Goal: Information Seeking & Learning: Compare options

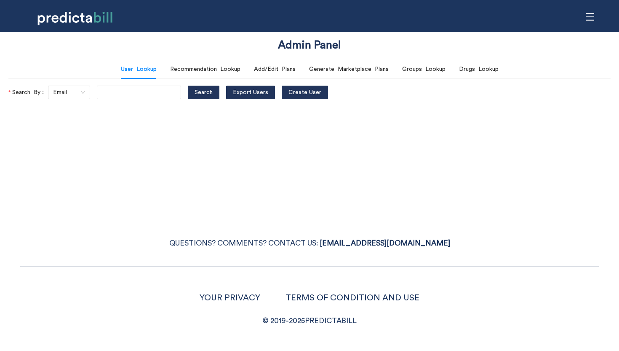
click at [594, 18] on icon "menu" at bounding box center [590, 16] width 9 height 9
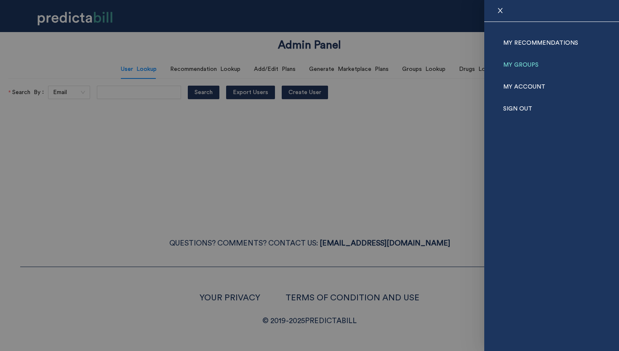
click at [529, 61] on link "My Groups" at bounding box center [521, 65] width 35 height 22
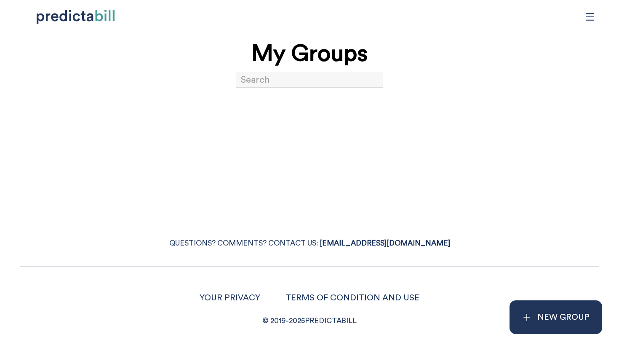
click at [276, 76] on input at bounding box center [309, 80] width 147 height 16
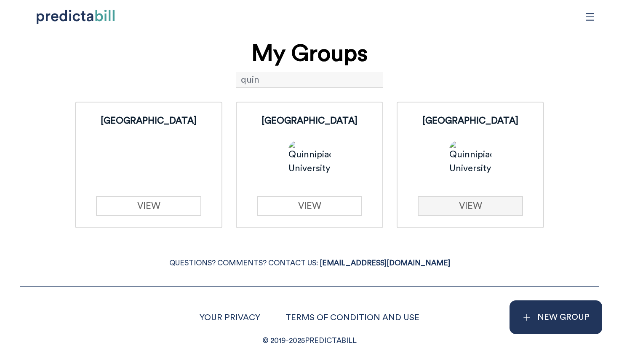
type input "quin"
click at [436, 209] on link "VIEW" at bounding box center [470, 206] width 105 height 20
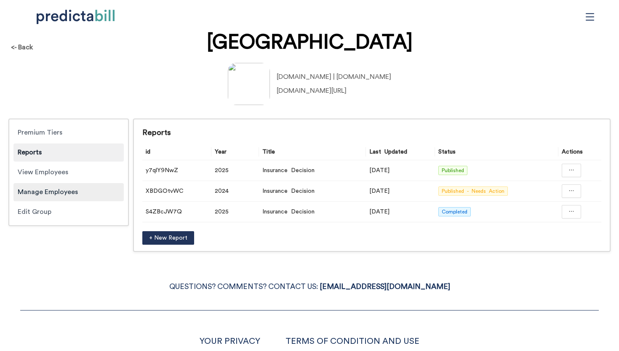
click at [67, 191] on div "Manage Employees" at bounding box center [68, 192] width 110 height 18
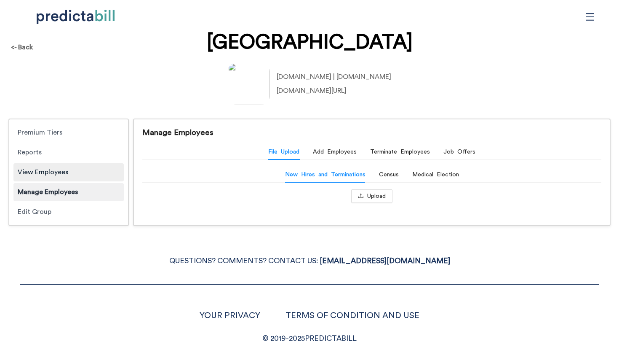
click at [65, 176] on div "View Employees" at bounding box center [68, 172] width 110 height 18
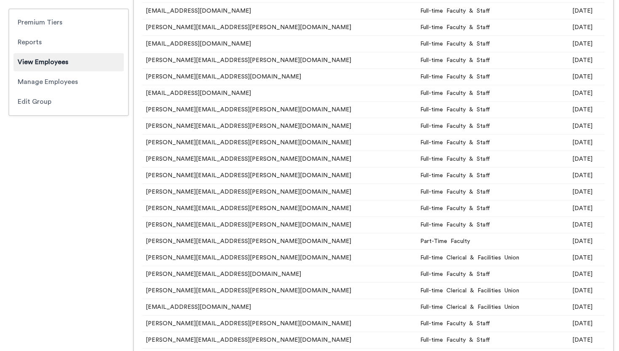
scroll to position [15004, 0]
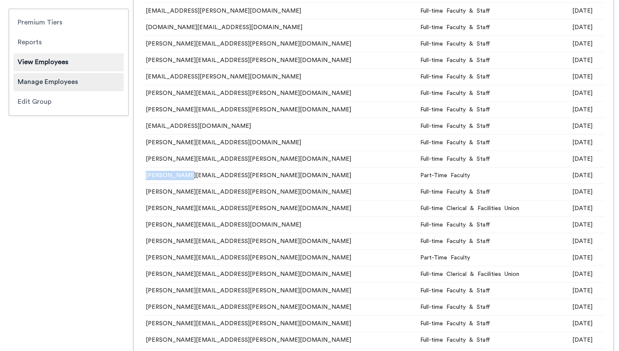
click at [81, 84] on div "Manage Employees" at bounding box center [68, 82] width 110 height 18
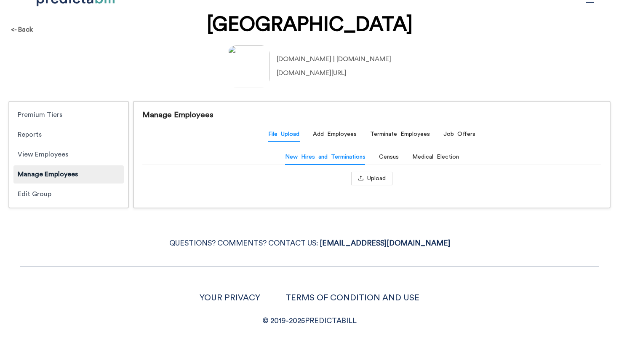
scroll to position [18, 0]
click at [366, 176] on button "Upload" at bounding box center [371, 177] width 41 height 13
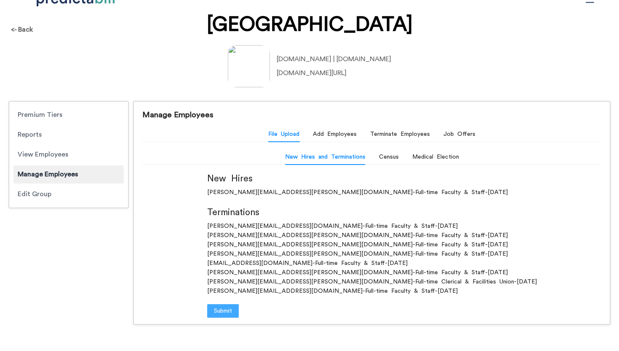
click at [232, 307] on span "Submit" at bounding box center [223, 310] width 18 height 9
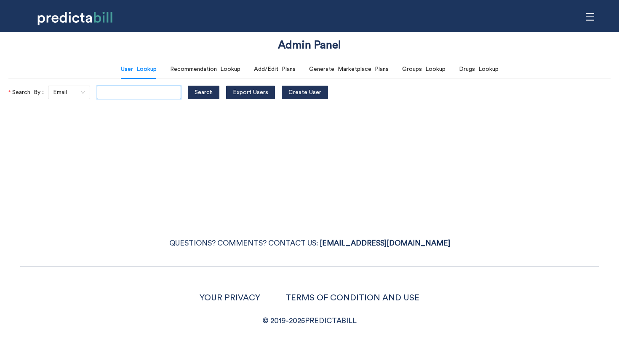
click at [117, 89] on input "text" at bounding box center [139, 92] width 84 height 13
type input "jessieewhite@yahoo.com"
click at [188, 86] on button "Search" at bounding box center [204, 92] width 32 height 13
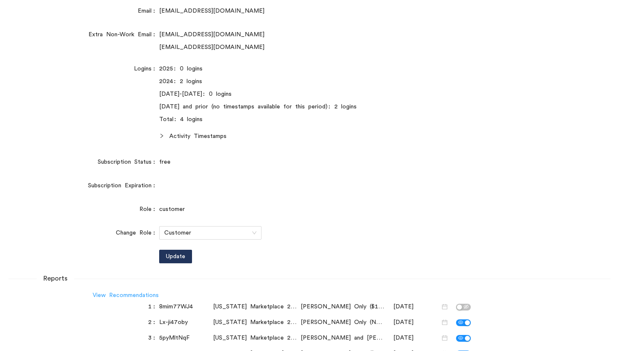
scroll to position [0, 0]
click at [119, 294] on link "View Recommendations" at bounding box center [126, 295] width 66 height 6
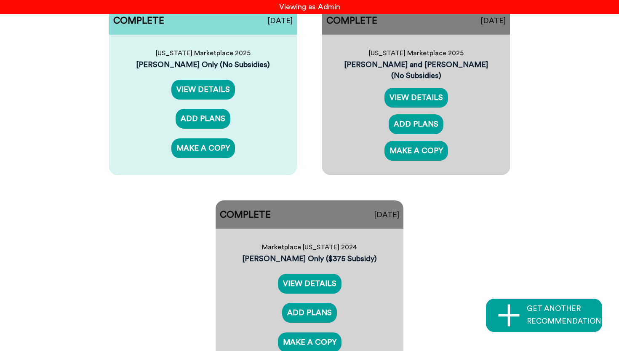
scroll to position [119, 0]
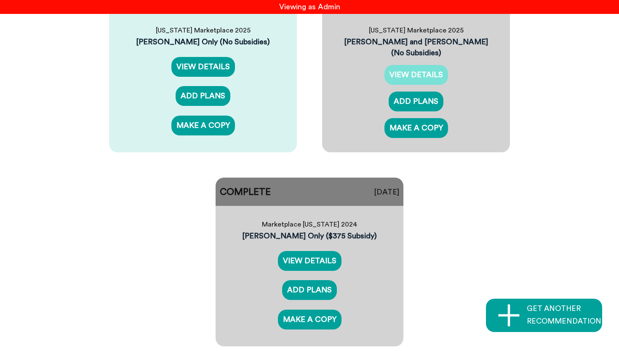
click at [401, 65] on link "VIEW DETAILS" at bounding box center [417, 75] width 64 height 20
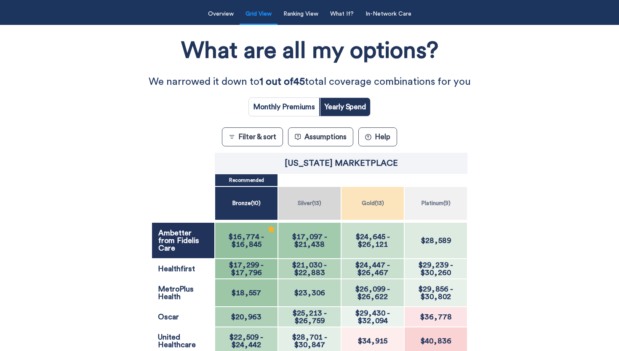
scroll to position [175, 0]
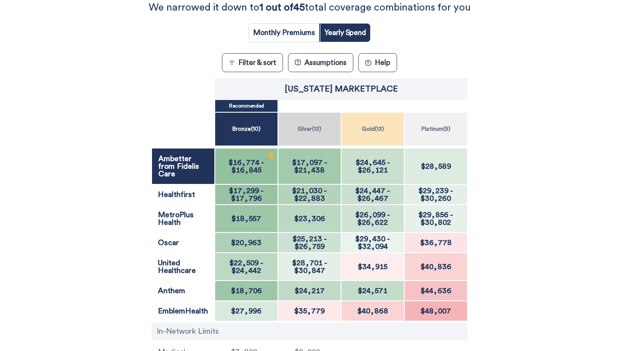
click at [309, 25] on input "radio" at bounding box center [284, 33] width 70 height 18
radio input "true"
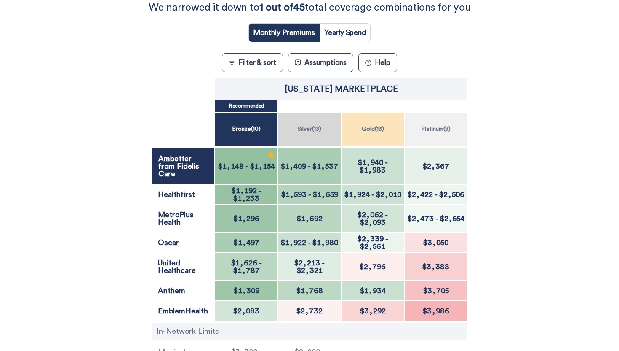
click at [244, 166] on span "$1,148 - $1,154" at bounding box center [247, 166] width 62 height 8
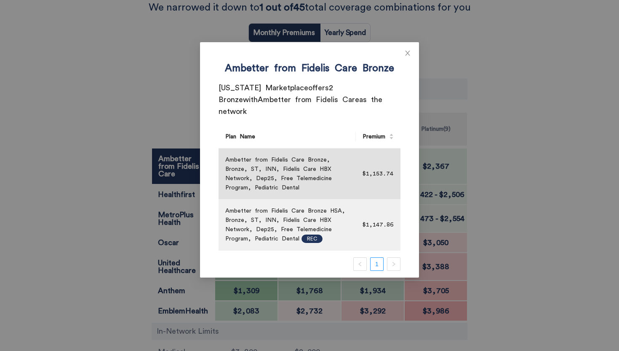
click at [503, 154] on div "Ambetter from Fidelis Care Bronze New York Marketplace offers 2 Bronze with Amb…" at bounding box center [309, 175] width 619 height 351
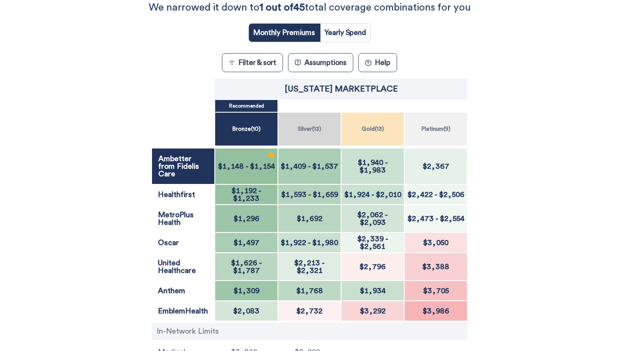
click at [326, 166] on span "$1,537" at bounding box center [326, 166] width 26 height 8
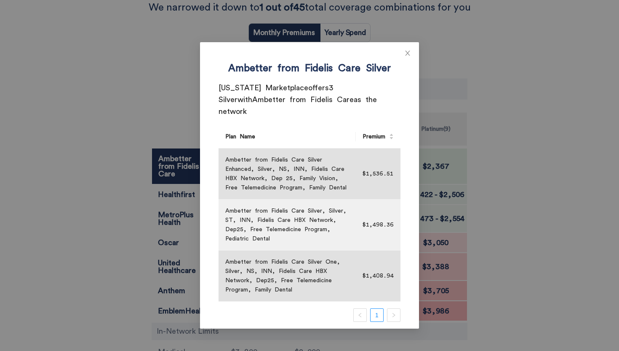
click at [508, 163] on div "Ambetter from Fidelis Care Silver New York Marketplace offers 3 Silver with Amb…" at bounding box center [309, 175] width 619 height 351
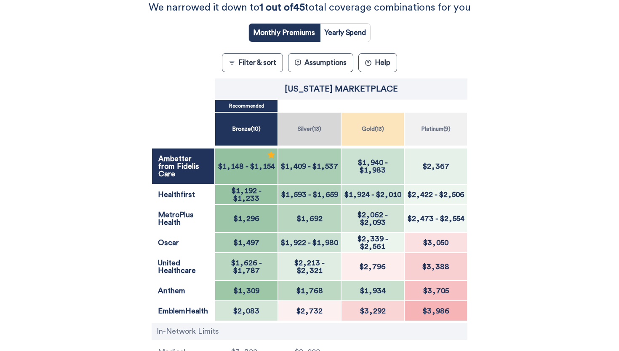
click at [386, 172] on div "$1,940 - $1,983" at bounding box center [372, 166] width 63 height 36
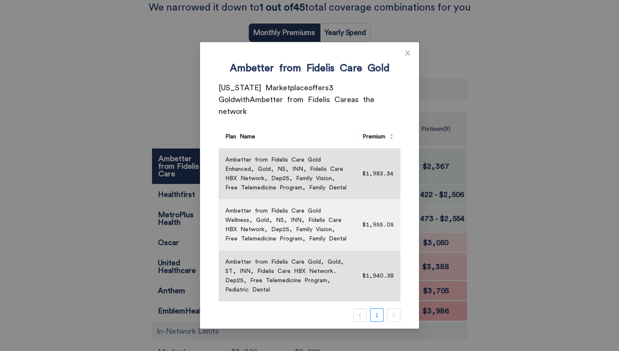
click at [504, 178] on div "Ambetter from Fidelis Care Gold New York Marketplace offers 3 Gold with Ambette…" at bounding box center [309, 175] width 619 height 351
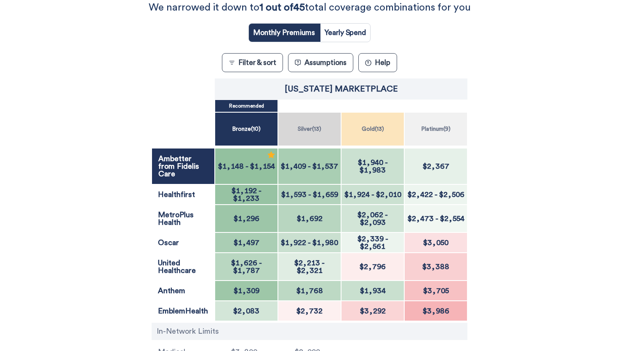
click at [447, 163] on span "$2,367" at bounding box center [437, 166] width 32 height 8
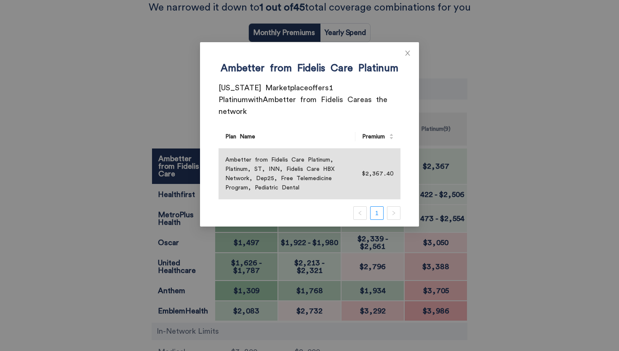
click at [513, 201] on div "Ambetter from Fidelis Care Platinum New York Marketplace offers 1 Platinum with…" at bounding box center [309, 175] width 619 height 351
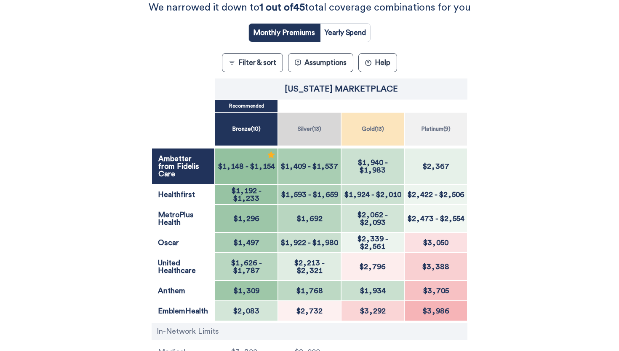
click at [369, 176] on div "$1,940 - $1,983" at bounding box center [372, 166] width 63 height 36
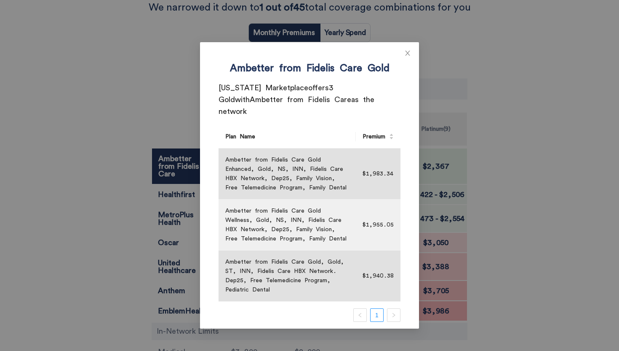
click at [527, 160] on div "Ambetter from Fidelis Care Gold New York Marketplace offers 3 Gold with Ambette…" at bounding box center [309, 175] width 619 height 351
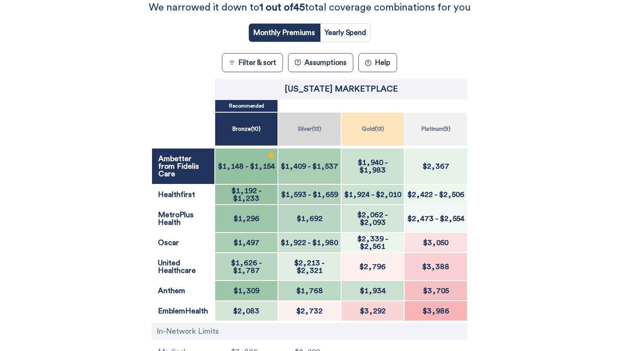
click at [232, 194] on span "$1,192" at bounding box center [244, 191] width 25 height 8
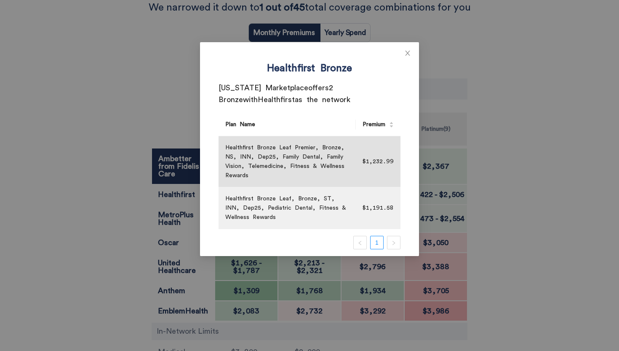
click at [484, 180] on div "Healthfirst Bronze New York Marketplace offers 2 Bronze with Healthfirst as the…" at bounding box center [309, 175] width 619 height 351
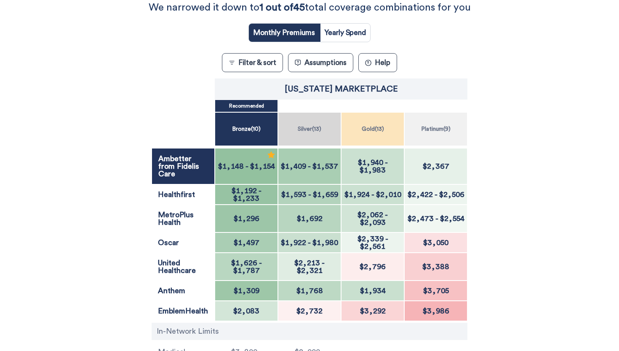
click at [302, 196] on span "$1,593" at bounding box center [293, 194] width 25 height 8
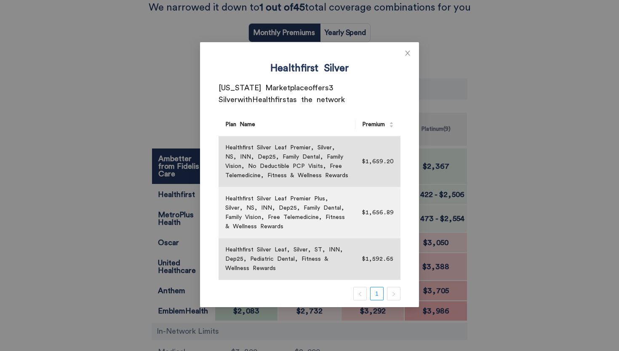
click at [485, 179] on div "Healthfirst Silver New York Marketplace offers 3 Silver with Healthfirst as the…" at bounding box center [309, 175] width 619 height 351
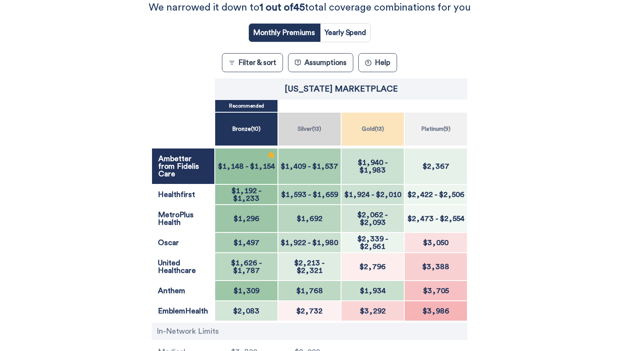
click at [366, 193] on span "$1,924" at bounding box center [357, 194] width 25 height 8
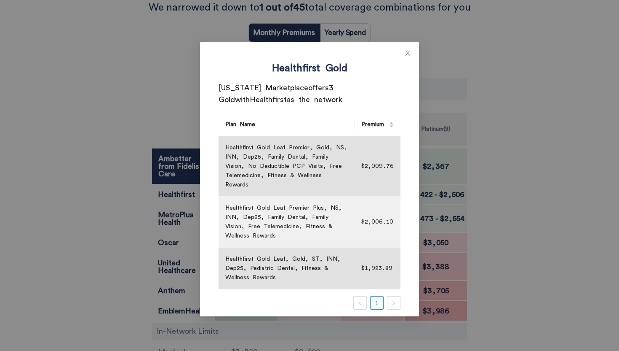
click at [510, 180] on div "Healthfirst Gold New York Marketplace offers 3 Gold with Healthfirst as the net…" at bounding box center [309, 175] width 619 height 351
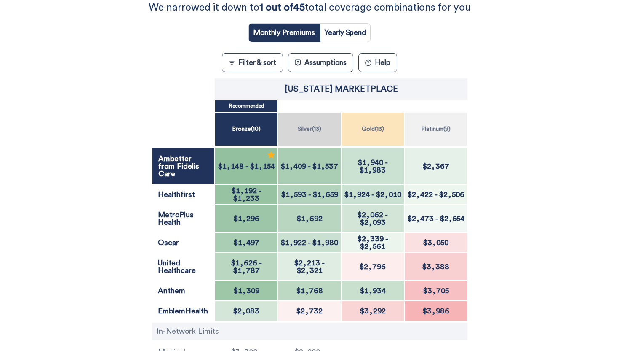
click at [465, 188] on div "$2,422 - $2,506" at bounding box center [435, 194] width 63 height 20
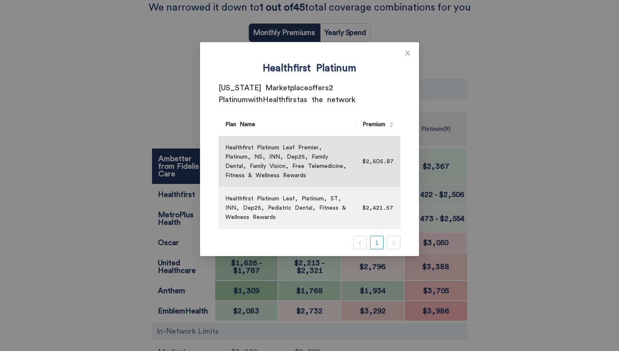
click at [530, 161] on div "Healthfirst Platinum New York Marketplace offers 2 Platinum with Healthfirst as…" at bounding box center [309, 175] width 619 height 351
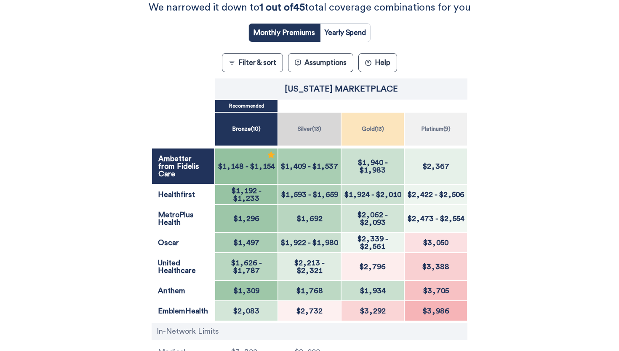
click at [123, 93] on div "What are all my options? We narrowed it down to 1 out of 45 total coverage comb…" at bounding box center [309, 181] width 557 height 452
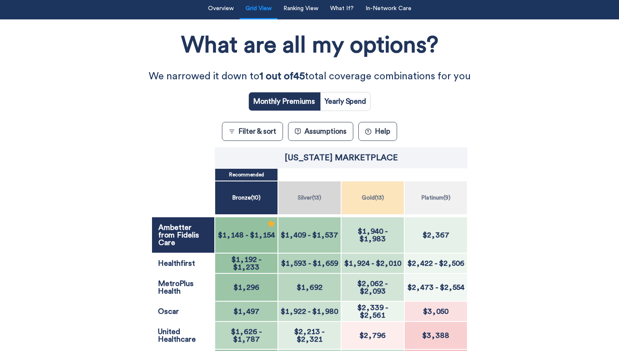
scroll to position [109, 0]
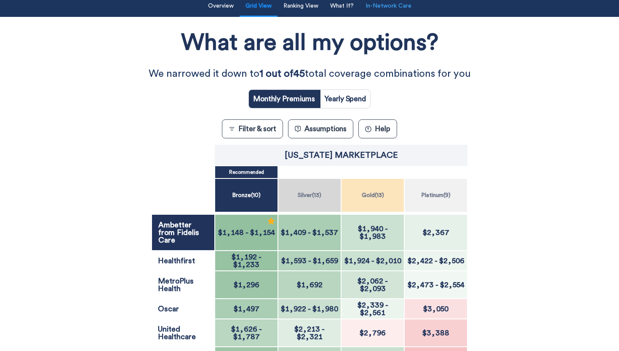
click at [386, 3] on button "In-Network Care" at bounding box center [389, 5] width 56 height 17
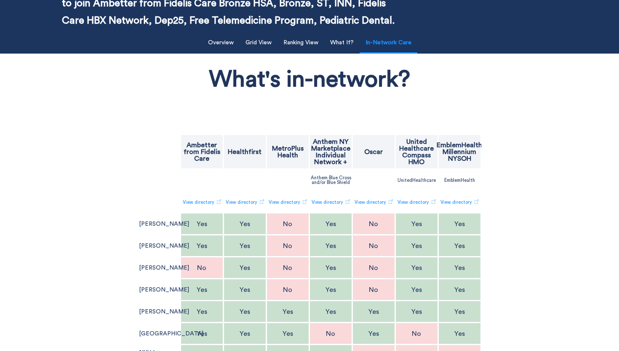
scroll to position [0, 0]
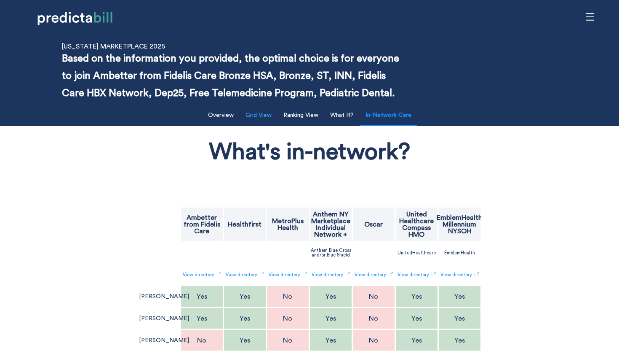
click at [263, 114] on button "Grid View" at bounding box center [259, 115] width 36 height 17
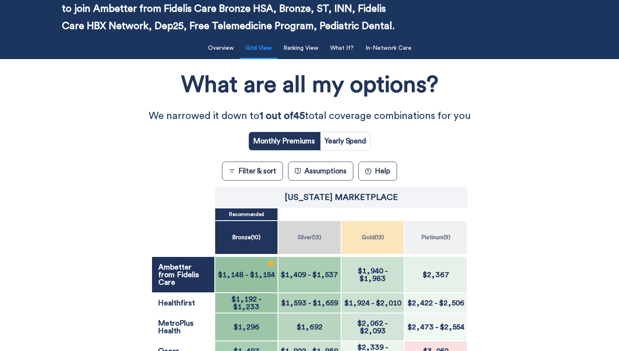
scroll to position [124, 0]
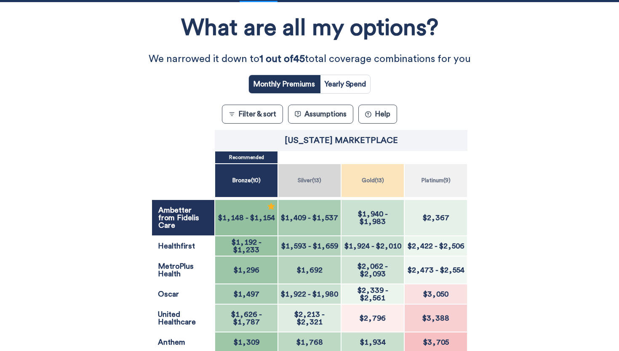
click at [352, 80] on input "radio" at bounding box center [345, 84] width 50 height 18
radio input "true"
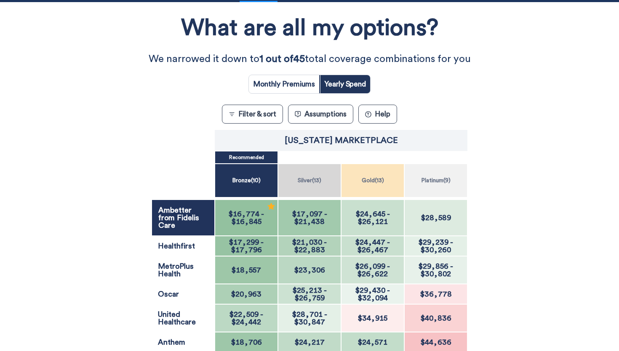
click at [280, 83] on input "radio" at bounding box center [284, 84] width 70 height 18
radio input "true"
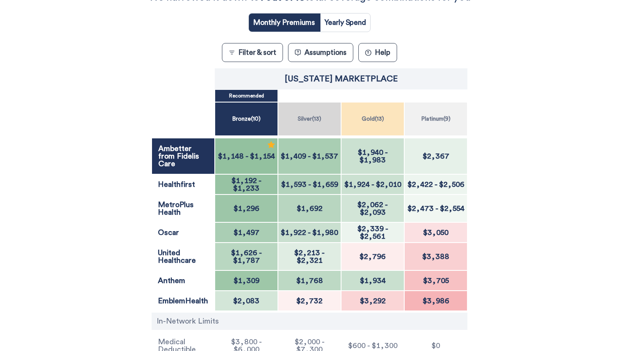
scroll to position [186, 0]
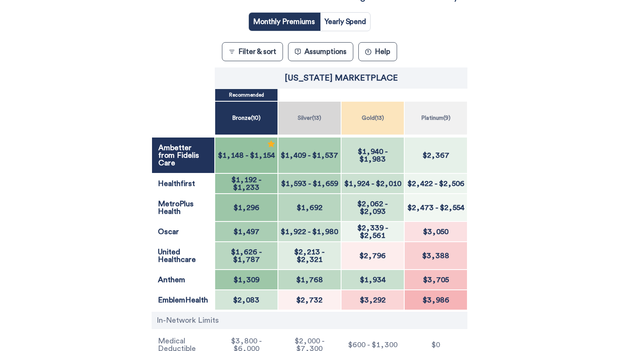
click at [84, 182] on div "What are all my options? We narrowed it down to 1 out of 45 total coverage comb…" at bounding box center [309, 170] width 557 height 452
click at [354, 10] on div "Monthly Premiums Yearly Spend" at bounding box center [310, 18] width 122 height 26
click at [354, 17] on input "radio" at bounding box center [345, 22] width 50 height 18
radio input "true"
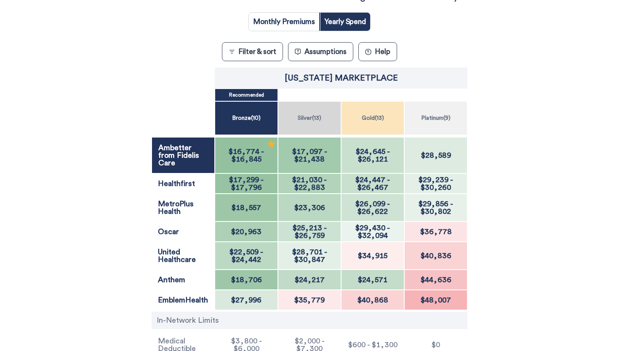
click at [297, 21] on input "radio" at bounding box center [284, 22] width 70 height 18
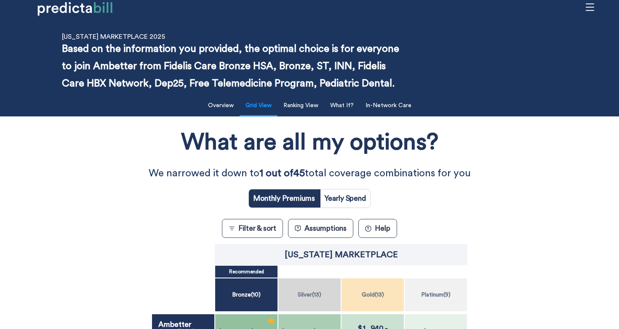
scroll to position [0, 0]
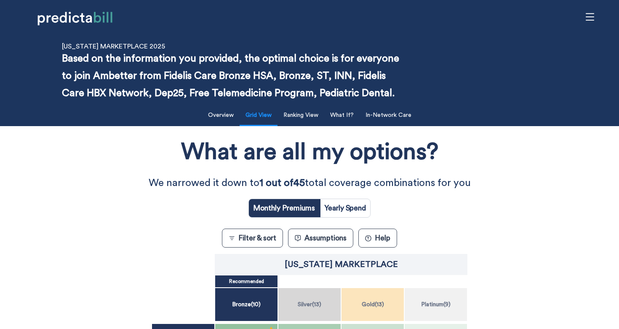
click at [392, 234] on button "? Help" at bounding box center [378, 237] width 39 height 19
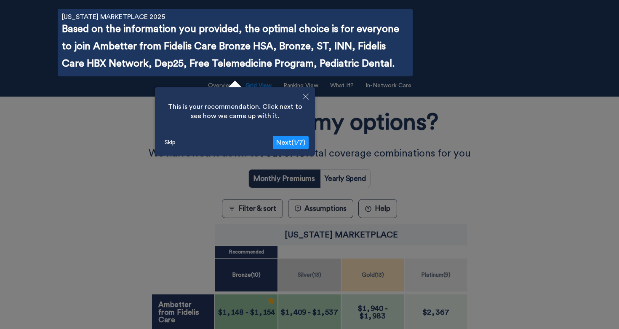
scroll to position [30, 0]
click at [297, 139] on span "Next ( 1 / 7 )" at bounding box center [290, 142] width 29 height 7
radio input "false"
radio input "true"
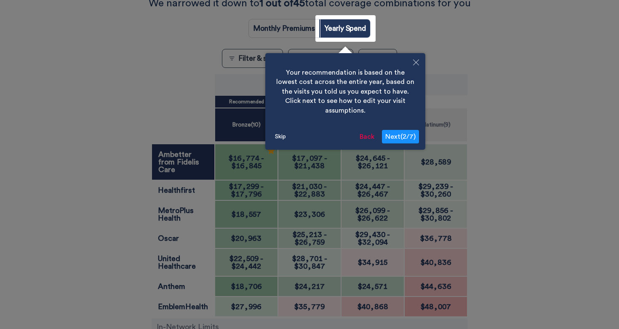
scroll to position [186, 0]
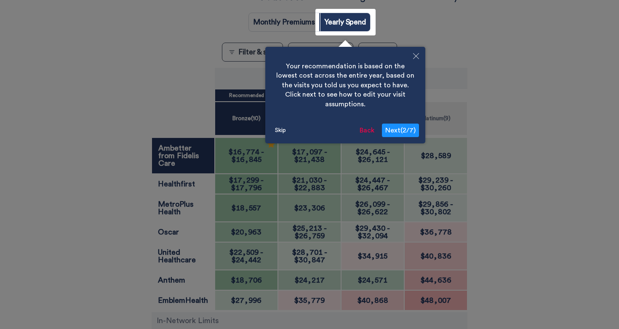
click at [407, 127] on span "Next ( 2 / 7 )" at bounding box center [401, 130] width 30 height 7
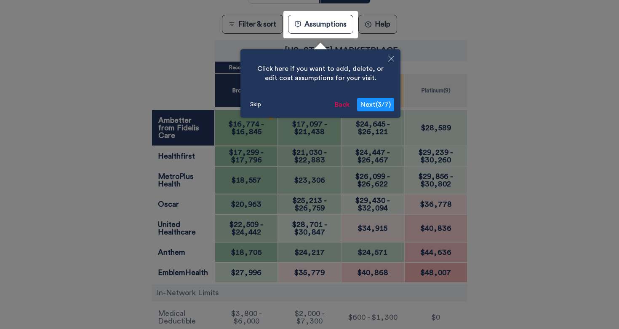
scroll to position [216, 0]
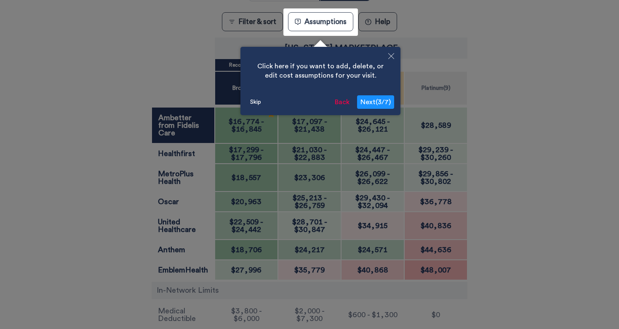
click at [381, 103] on span "Next ( 3 / 7 )" at bounding box center [376, 102] width 30 height 7
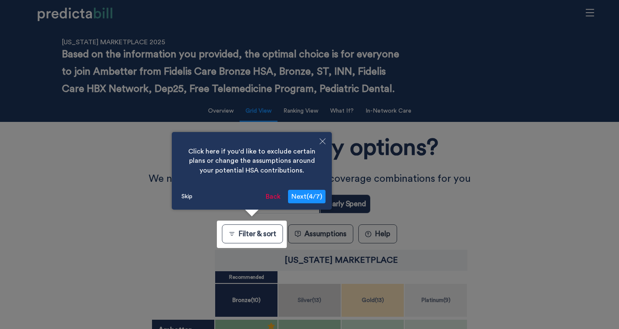
scroll to position [0, 0]
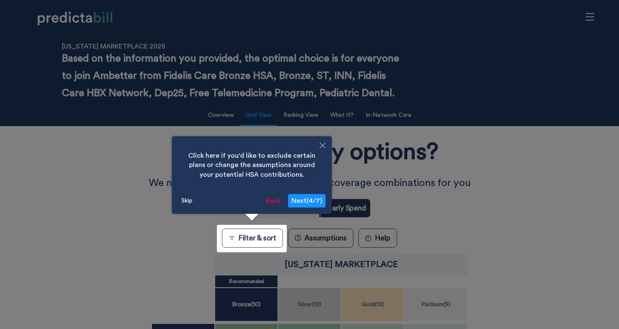
click at [318, 201] on span "Next ( 4 / 7 )" at bounding box center [307, 200] width 31 height 7
radio input "true"
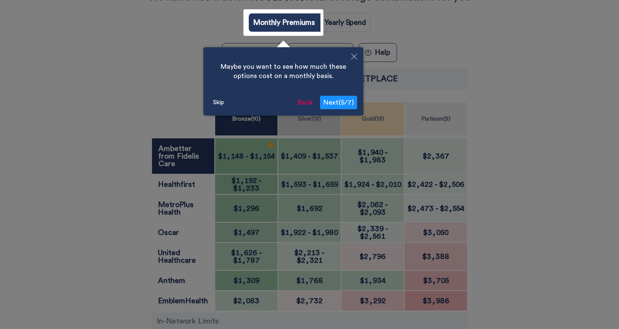
scroll to position [186, 0]
click at [342, 107] on button "Next ( 5 / 7 )" at bounding box center [338, 101] width 37 height 13
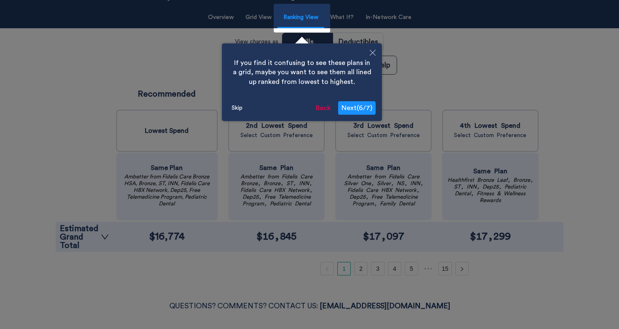
scroll to position [93, 0]
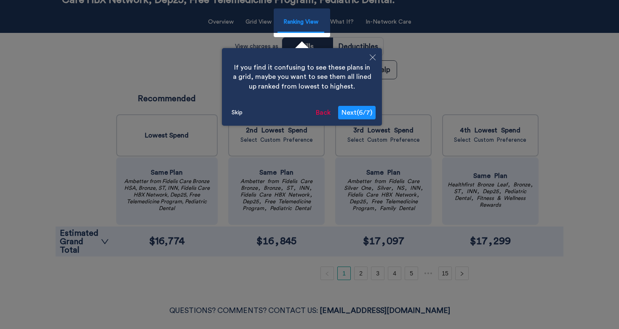
click at [370, 114] on span "Next ( 6 / 7 )" at bounding box center [357, 112] width 31 height 7
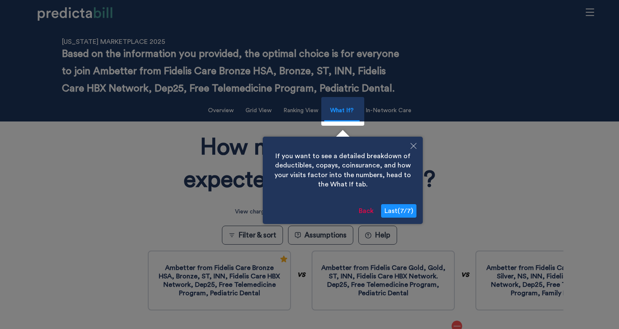
scroll to position [0, 0]
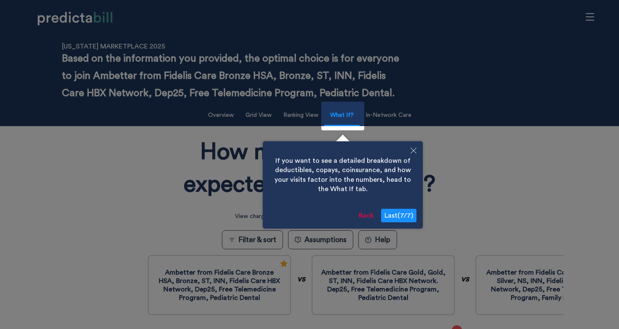
click at [407, 216] on span "Last ( 7 / 7 )" at bounding box center [399, 215] width 29 height 7
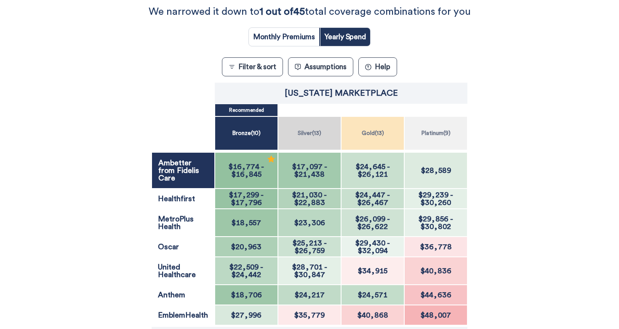
scroll to position [169, 0]
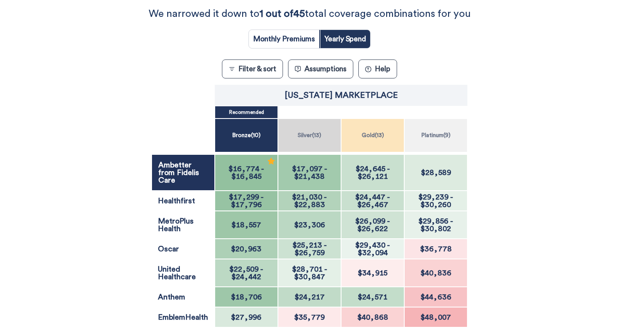
click at [254, 175] on span "$16,845" at bounding box center [247, 176] width 30 height 8
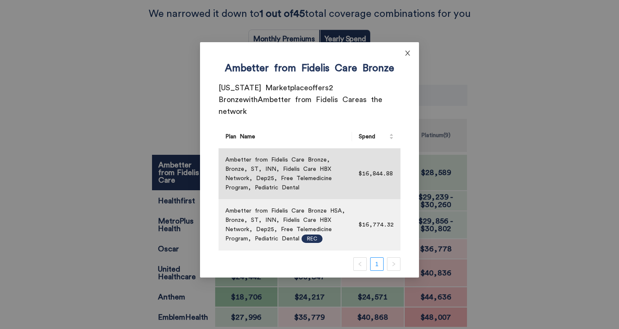
click at [411, 52] on icon "close" at bounding box center [407, 53] width 7 height 7
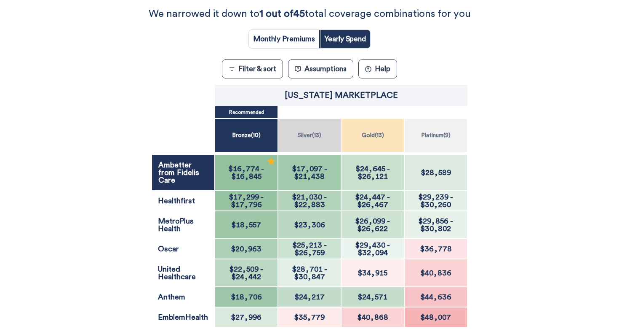
click at [308, 41] on input "radio" at bounding box center [284, 39] width 70 height 18
radio input "true"
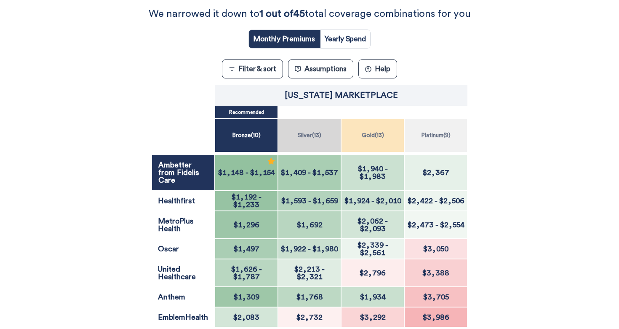
click at [251, 176] on span "$1,154" at bounding box center [262, 173] width 25 height 8
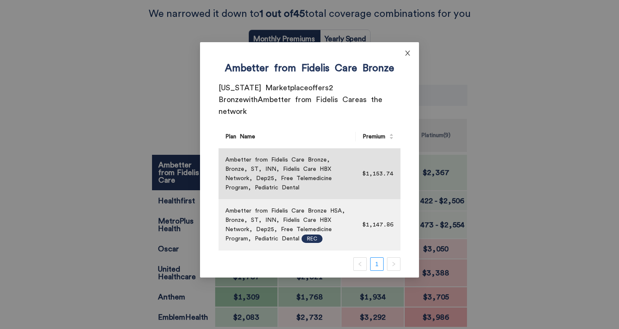
click at [407, 52] on icon "close" at bounding box center [407, 53] width 5 height 5
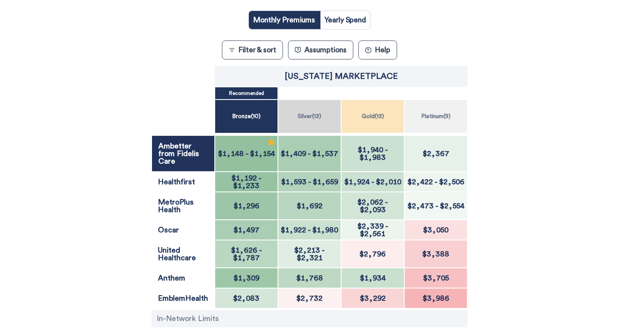
scroll to position [189, 0]
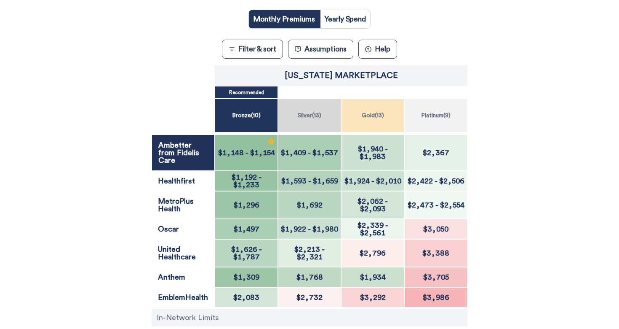
click at [253, 53] on button "Filter & sort" at bounding box center [252, 49] width 61 height 19
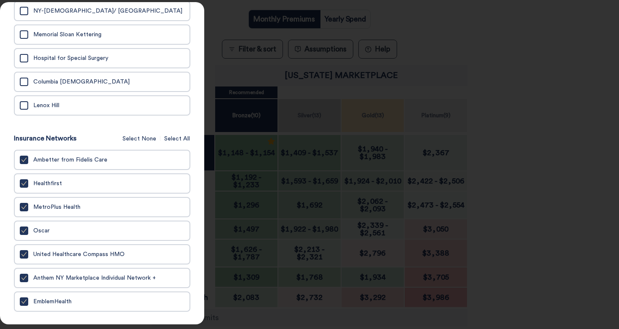
scroll to position [552, 0]
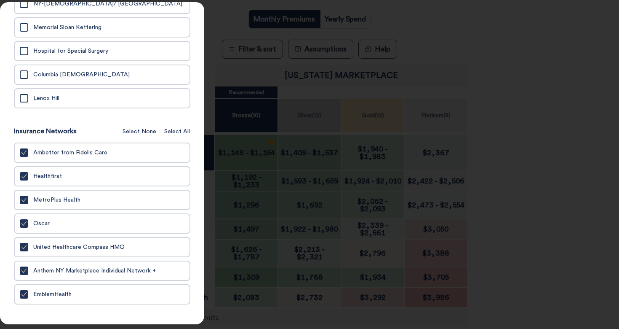
click at [25, 155] on icon "check" at bounding box center [24, 153] width 6 height 6
click at [0, 0] on input "Ambetter from Fidelis Care" at bounding box center [0, 0] width 0 height 0
click at [552, 107] on div at bounding box center [309, 164] width 619 height 329
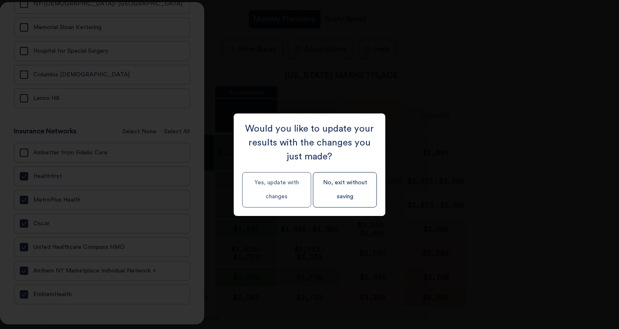
click at [286, 191] on button "Yes, update with changes" at bounding box center [276, 189] width 69 height 35
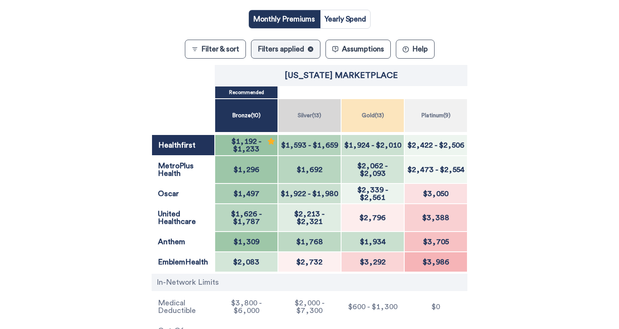
click at [311, 50] on text "✕" at bounding box center [310, 49] width 3 height 3
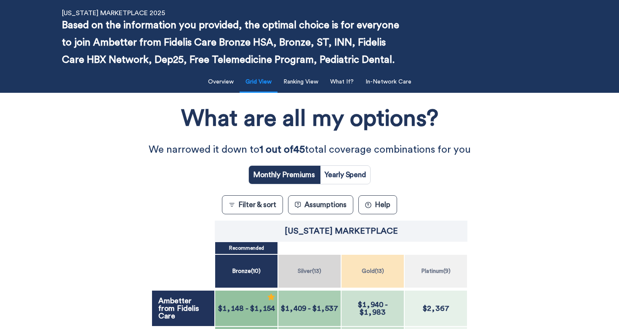
scroll to position [27, 0]
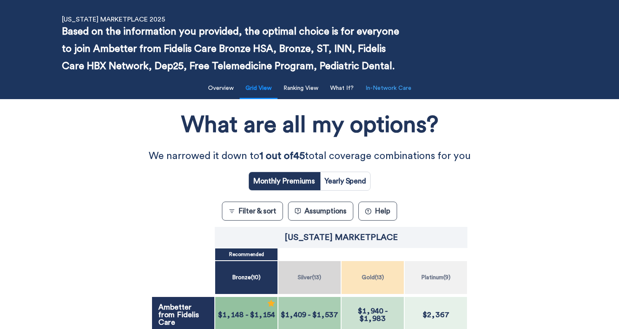
click at [395, 91] on button "In-Network Care" at bounding box center [389, 88] width 56 height 17
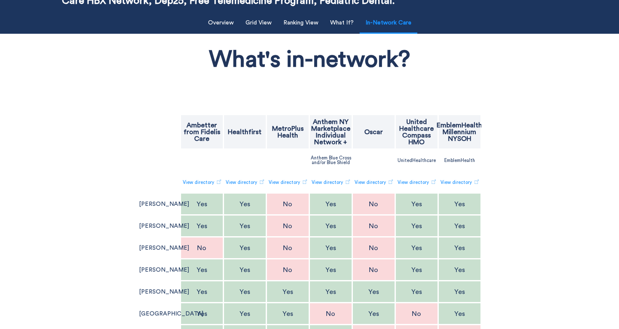
scroll to position [17, 0]
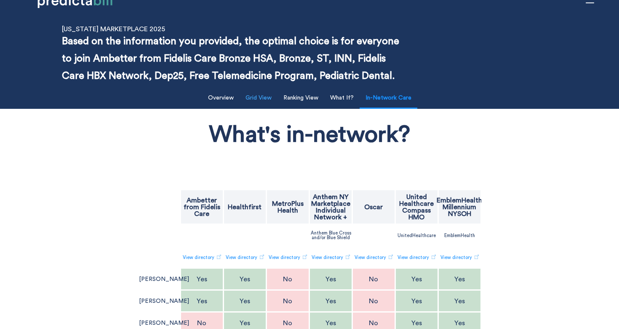
click at [256, 98] on button "Grid View" at bounding box center [259, 97] width 36 height 17
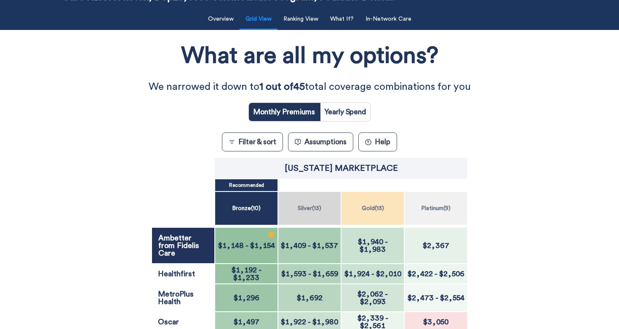
scroll to position [102, 0]
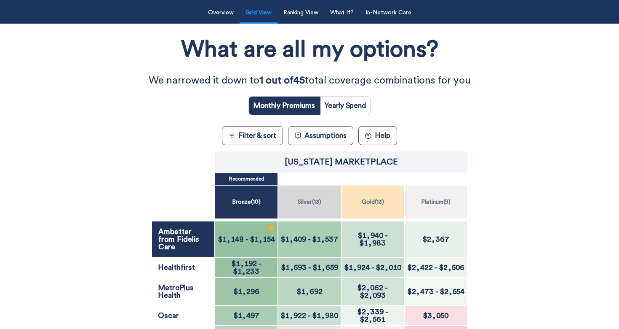
click at [246, 140] on button "Filter & sort" at bounding box center [252, 135] width 61 height 19
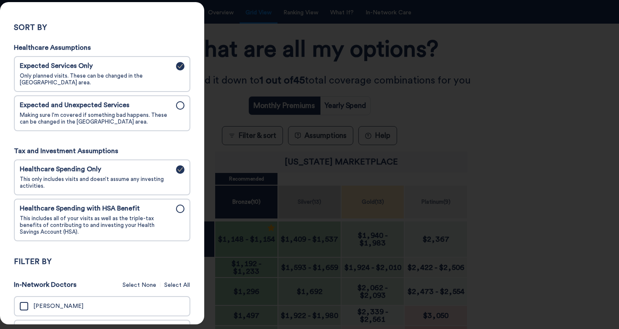
scroll to position [54, 0]
click at [132, 116] on span "Making sure I'm covered if something bad happens. These can be changed in the A…" at bounding box center [95, 117] width 151 height 13
click at [0, 0] on input "Expected and Unexpected Services Making sure I'm covered if something bad happe…" at bounding box center [0, 0] width 0 height 0
click at [128, 70] on span "Expected Services Only" at bounding box center [95, 66] width 151 height 8
click at [0, 0] on input "Expected Services Only Only planned visits. These can be changed in the Assumpt…" at bounding box center [0, 0] width 0 height 0
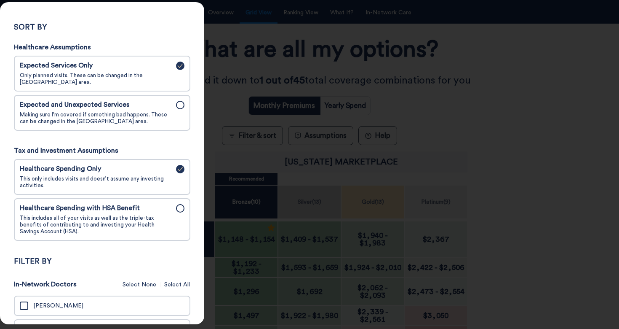
click at [163, 114] on span "Making sure I'm covered if something bad happens. These can be changed in the A…" at bounding box center [95, 117] width 151 height 13
click at [0, 0] on input "Expected and Unexpected Services Making sure I'm covered if something bad happe…" at bounding box center [0, 0] width 0 height 0
click at [447, 78] on div at bounding box center [309, 164] width 619 height 329
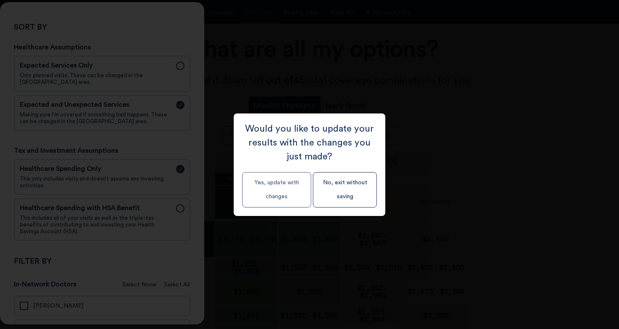
click at [273, 194] on button "Yes, update with changes" at bounding box center [276, 189] width 69 height 35
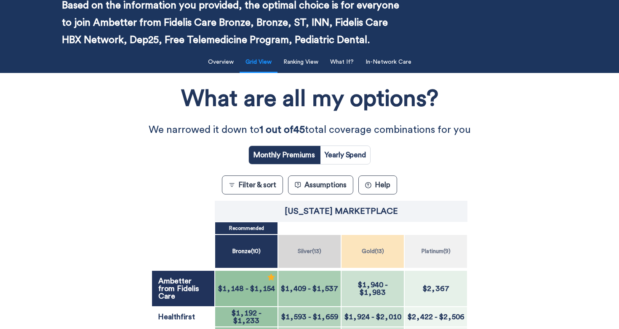
scroll to position [55, 0]
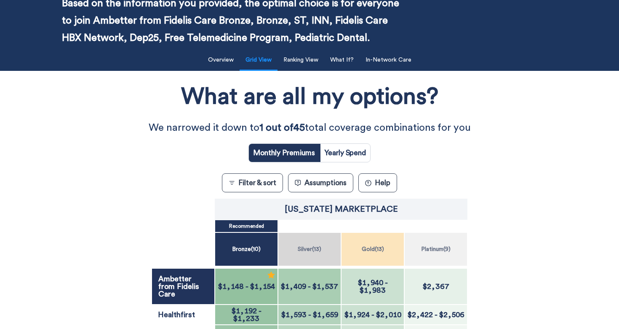
click at [385, 284] on span "-" at bounding box center [386, 283] width 3 height 8
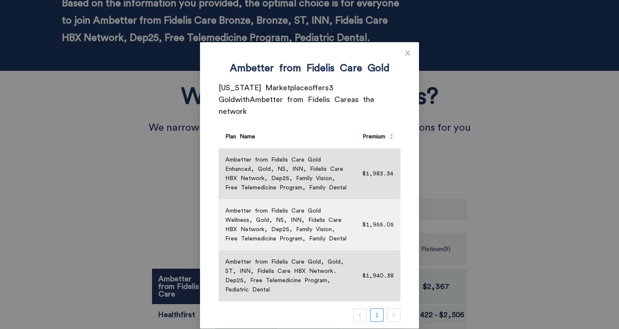
click at [548, 250] on div "Ambetter from Fidelis Care Gold New York Marketplace offers 3 Gold with Ambette…" at bounding box center [309, 164] width 619 height 329
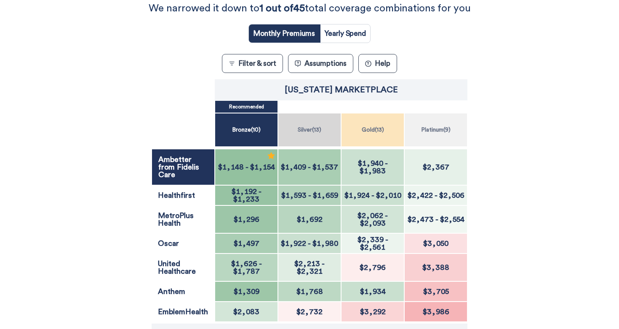
scroll to position [174, 0]
click at [244, 61] on button "Filter & sort" at bounding box center [252, 63] width 61 height 19
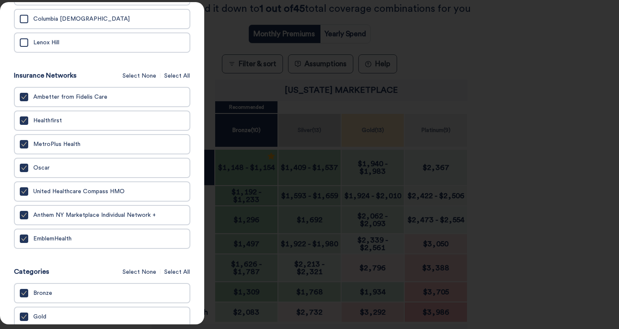
scroll to position [609, 0]
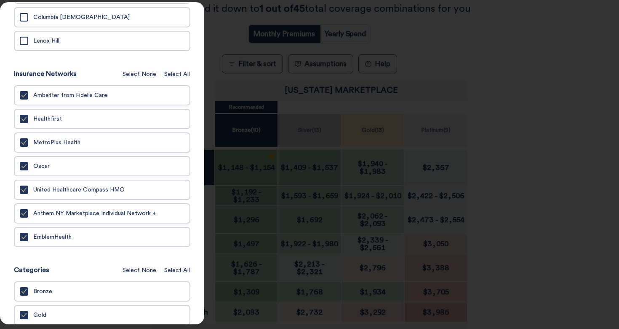
click at [139, 79] on span "Select None" at bounding box center [140, 74] width 34 height 9
click at [60, 217] on span "Anthem NY Marketplace Individual Network +" at bounding box center [94, 213] width 123 height 7
click at [0, 0] on input "Anthem NY Marketplace Individual Network +" at bounding box center [0, 0] width 0 height 0
click at [512, 83] on div at bounding box center [309, 164] width 619 height 329
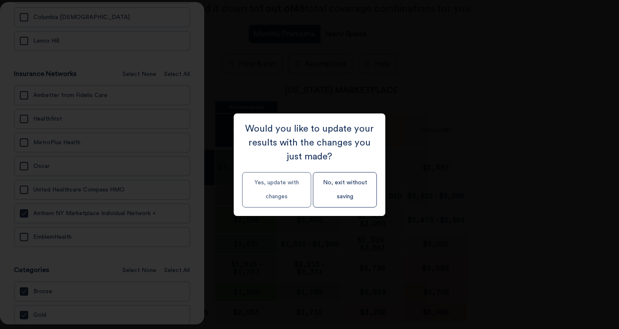
click at [290, 186] on button "Yes, update with changes" at bounding box center [276, 189] width 69 height 35
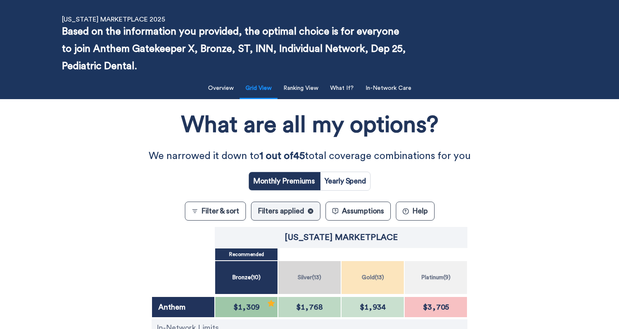
scroll to position [28, 0]
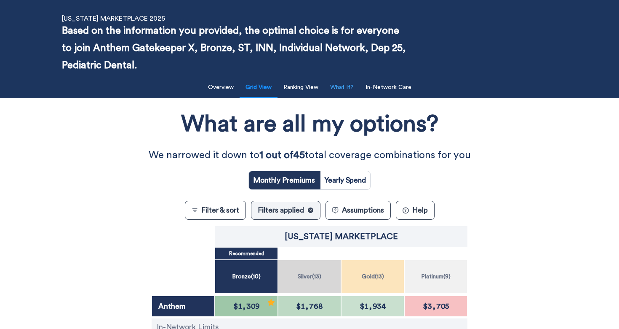
click at [345, 90] on button "What If?" at bounding box center [342, 87] width 34 height 17
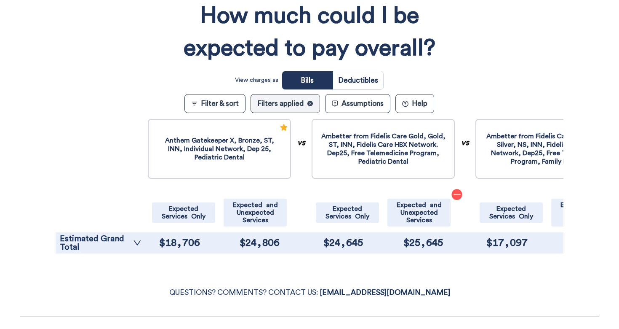
scroll to position [164, 0]
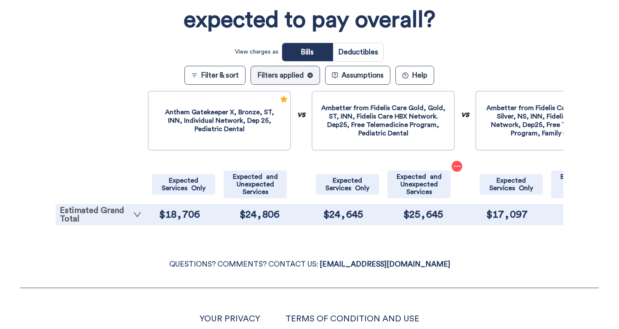
click at [94, 217] on link "Estimated Grand Total" at bounding box center [101, 214] width 82 height 17
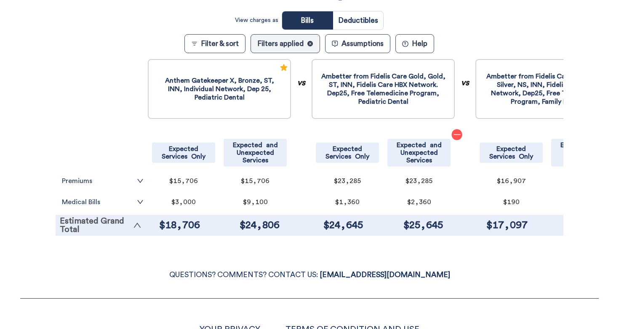
scroll to position [197, 0]
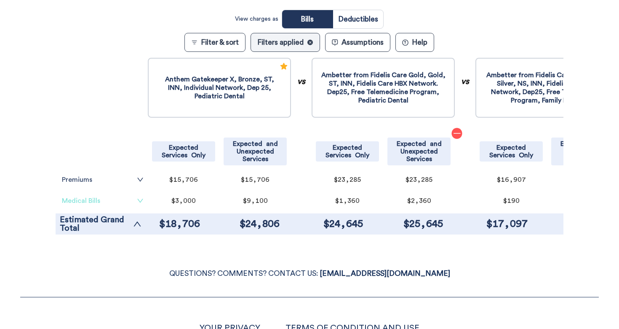
click at [101, 203] on link "Medical Bills" at bounding box center [103, 200] width 82 height 7
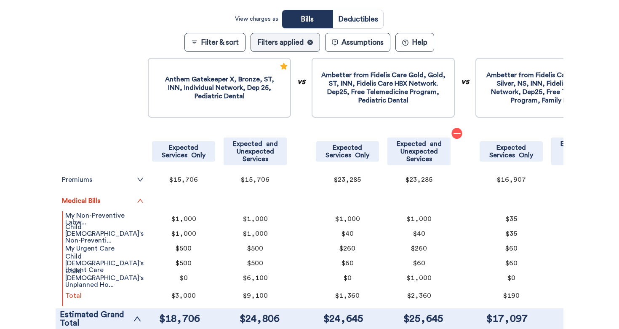
click at [355, 28] on input "radio" at bounding box center [358, 19] width 50 height 18
radio input "true"
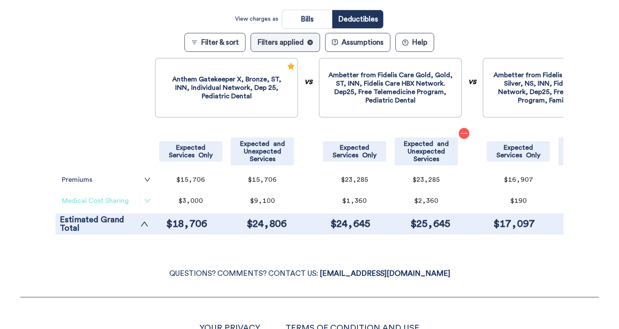
click at [80, 203] on link "Medical Cost Sharing" at bounding box center [106, 200] width 89 height 7
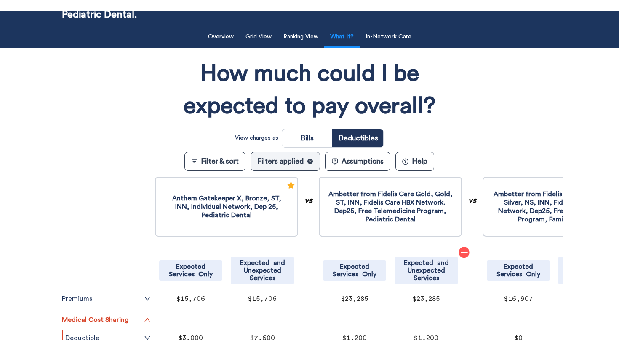
scroll to position [57, 0]
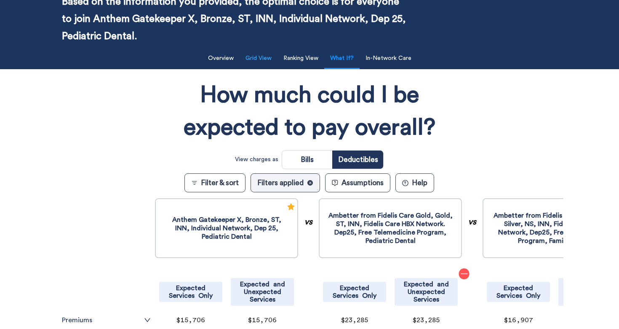
click at [260, 65] on button "Grid View" at bounding box center [259, 58] width 36 height 17
